Goal: Navigation & Orientation: Go to known website

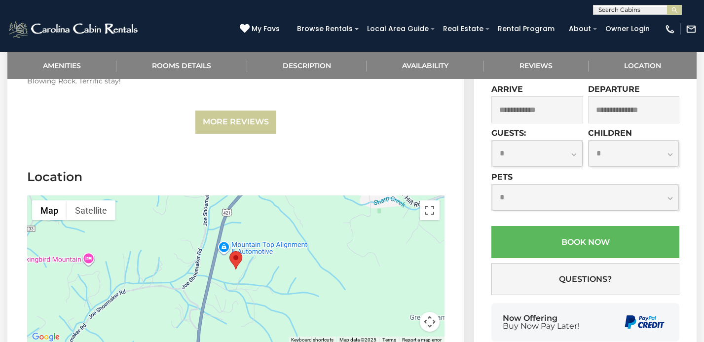
scroll to position [2124, 0]
